Goal: Task Accomplishment & Management: Manage account settings

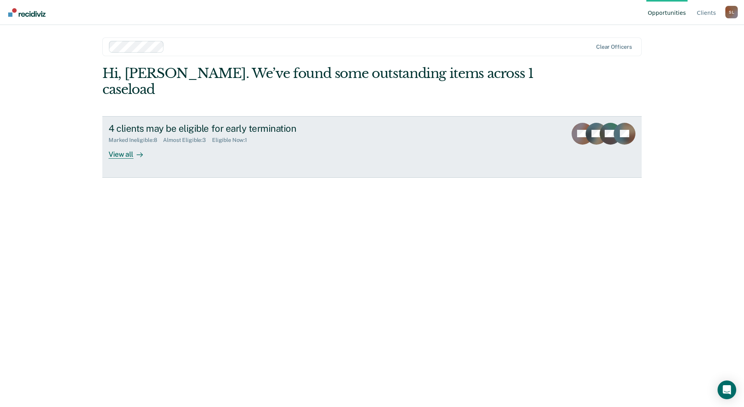
click at [126, 143] on div "View all" at bounding box center [131, 150] width 44 height 15
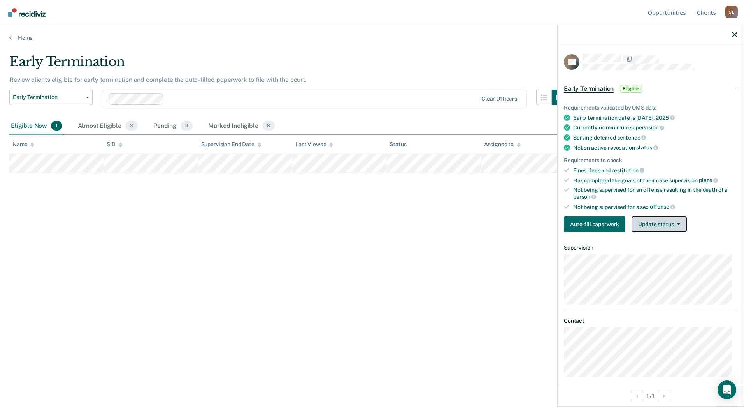
click at [668, 225] on button "Update status" at bounding box center [659, 224] width 55 height 16
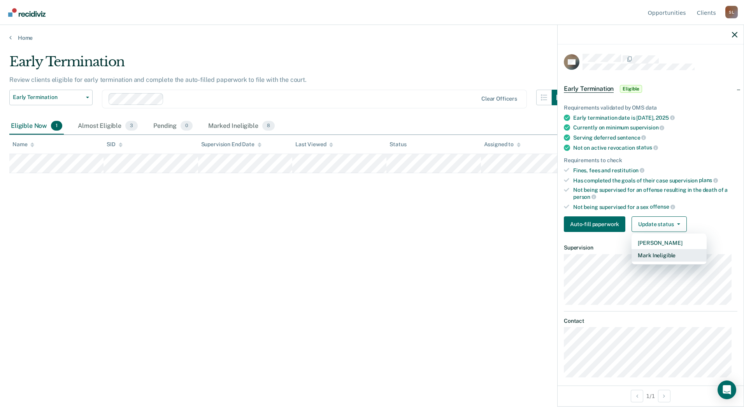
click at [665, 254] on button "Mark Ineligible" at bounding box center [669, 255] width 75 height 12
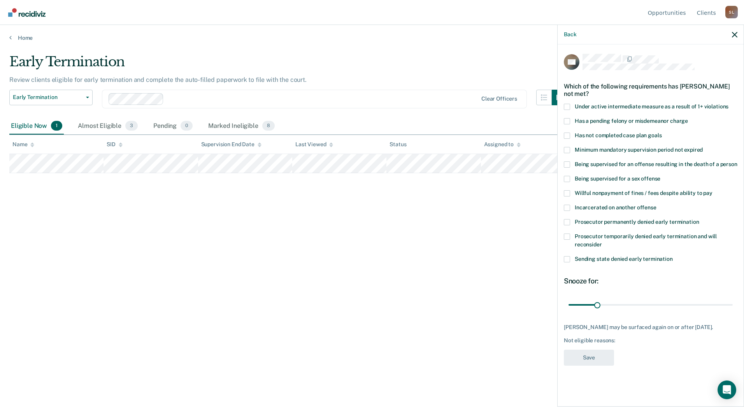
click at [567, 134] on span at bounding box center [567, 135] width 6 height 6
click at [662, 132] on input "Has not completed case plan goals" at bounding box center [662, 132] width 0 height 0
click at [566, 194] on span at bounding box center [567, 193] width 6 height 6
click at [713, 190] on input "Willful nonpayment of fines / fees despite ability to pay" at bounding box center [713, 190] width 0 height 0
click at [592, 356] on button "Save" at bounding box center [589, 357] width 50 height 16
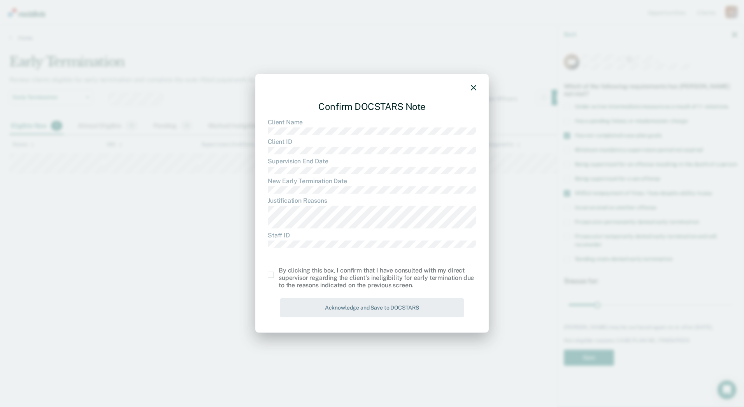
click at [271, 274] on span at bounding box center [271, 274] width 6 height 6
click at [279, 271] on input "checkbox" at bounding box center [279, 271] width 0 height 0
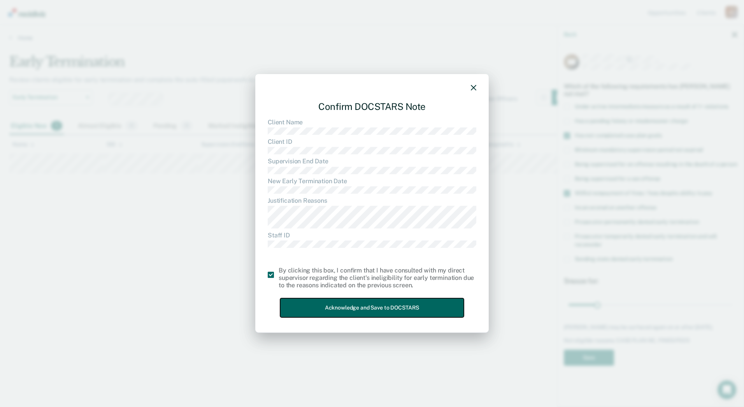
click at [378, 309] on button "Acknowledge and Save to DOCSTARS" at bounding box center [372, 307] width 184 height 19
